Goal: Download file/media

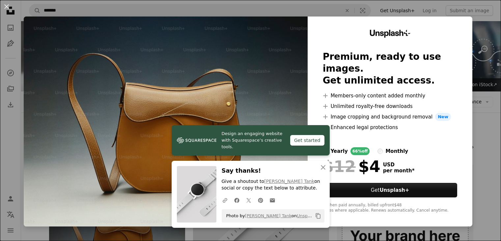
scroll to position [100, 0]
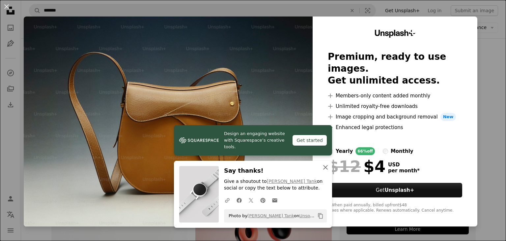
click at [324, 165] on icon "An X shape" at bounding box center [326, 167] width 8 height 8
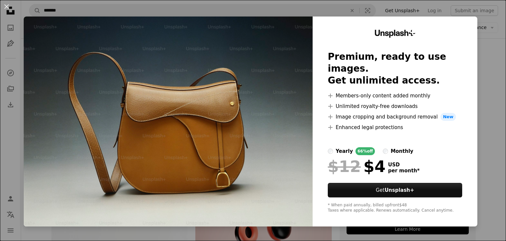
click at [5, 9] on button "An X shape" at bounding box center [7, 7] width 8 height 8
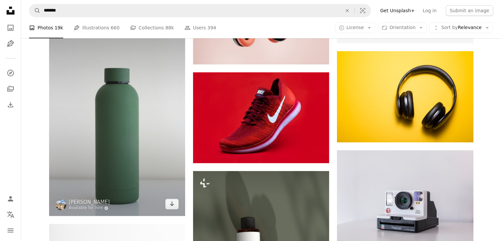
scroll to position [299, 0]
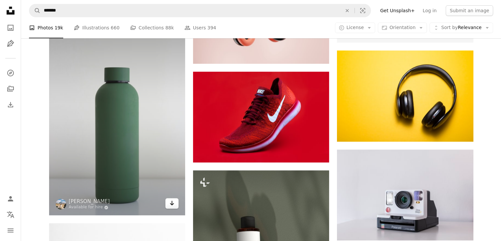
click at [174, 208] on link "Arrow pointing down" at bounding box center [172, 203] width 13 height 11
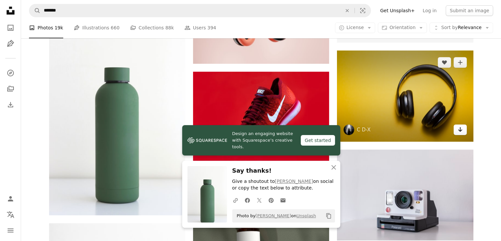
click at [459, 128] on icon "Arrow pointing down" at bounding box center [460, 129] width 5 height 8
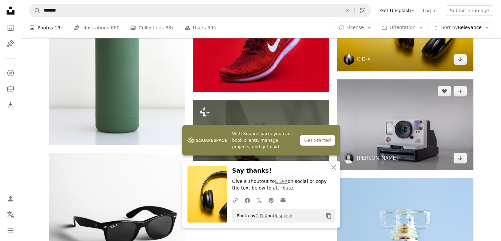
scroll to position [369, 0]
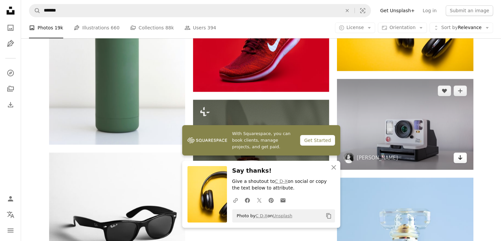
click at [463, 156] on link "Arrow pointing down" at bounding box center [460, 157] width 13 height 11
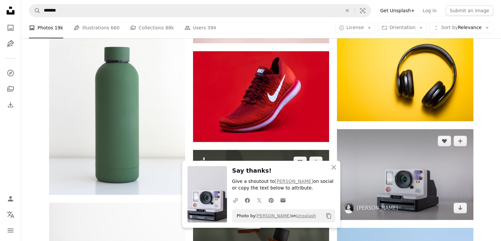
scroll to position [317, 0]
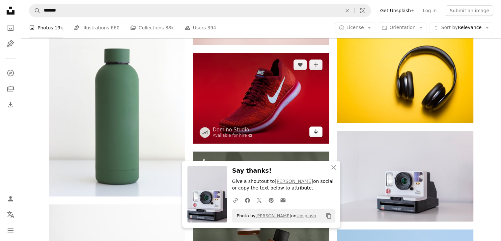
click at [315, 129] on icon "Arrow pointing down" at bounding box center [316, 131] width 5 height 8
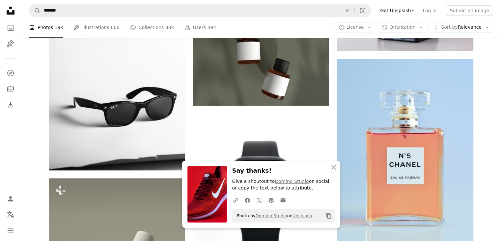
scroll to position [489, 0]
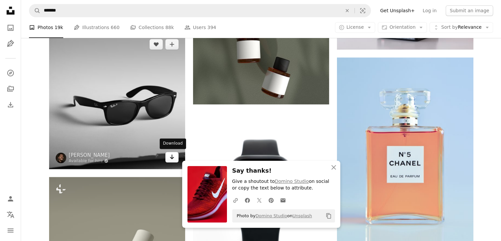
click at [171, 156] on icon "Arrow pointing down" at bounding box center [171, 157] width 5 height 8
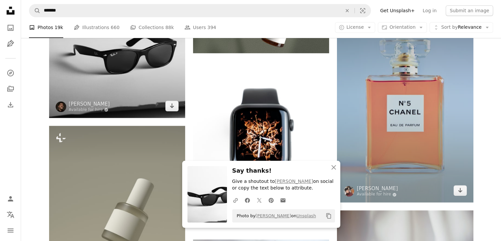
scroll to position [540, 0]
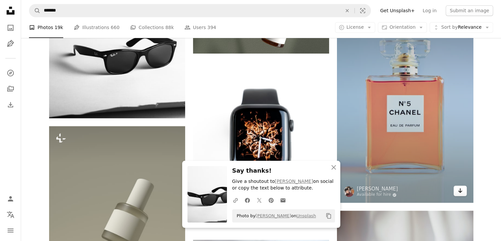
click at [462, 193] on icon "Arrow pointing down" at bounding box center [460, 190] width 5 height 8
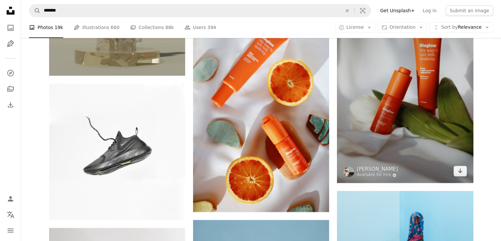
scroll to position [770, 0]
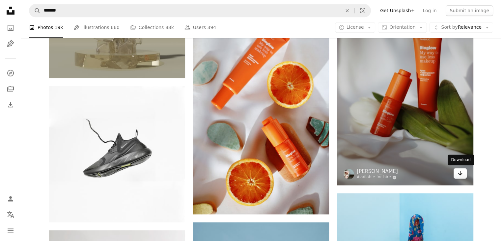
click at [462, 172] on icon "Arrow pointing down" at bounding box center [460, 173] width 5 height 8
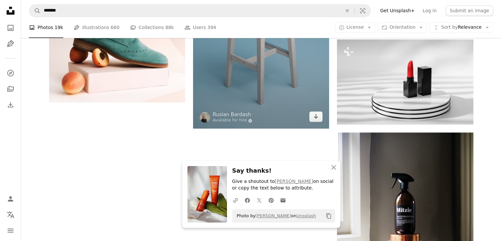
scroll to position [1068, 0]
click at [314, 116] on icon "Arrow pointing down" at bounding box center [316, 116] width 5 height 8
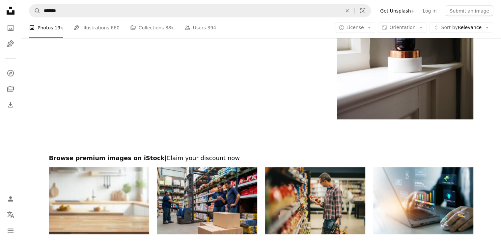
scroll to position [1251, 0]
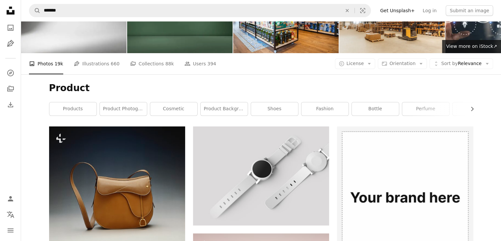
scroll to position [38, 0]
click at [336, 110] on link "fashion" at bounding box center [325, 109] width 47 height 13
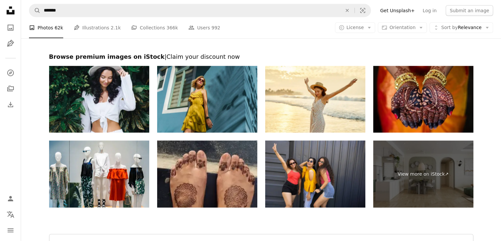
scroll to position [1649, 0]
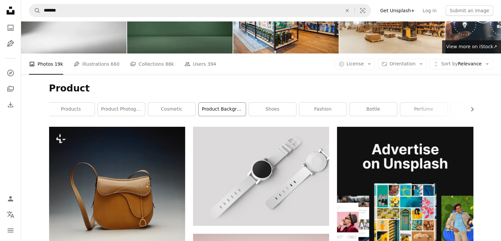
scroll to position [0, 2]
click at [285, 109] on link "shoes" at bounding box center [272, 109] width 47 height 13
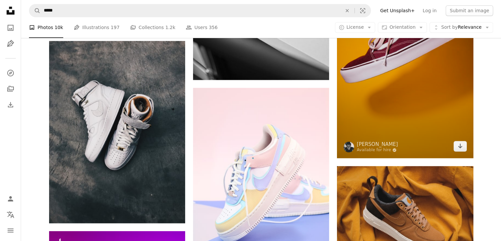
scroll to position [553, 0]
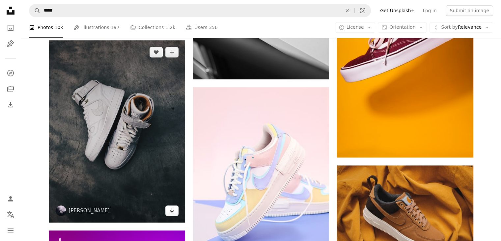
click at [172, 214] on link "Arrow pointing down" at bounding box center [172, 210] width 13 height 11
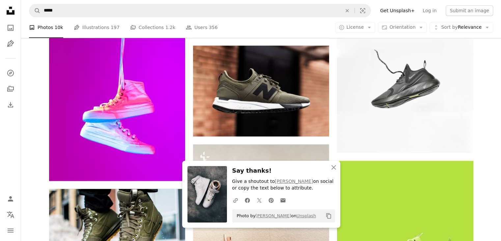
scroll to position [808, 0]
